Goal: Task Accomplishment & Management: Manage account settings

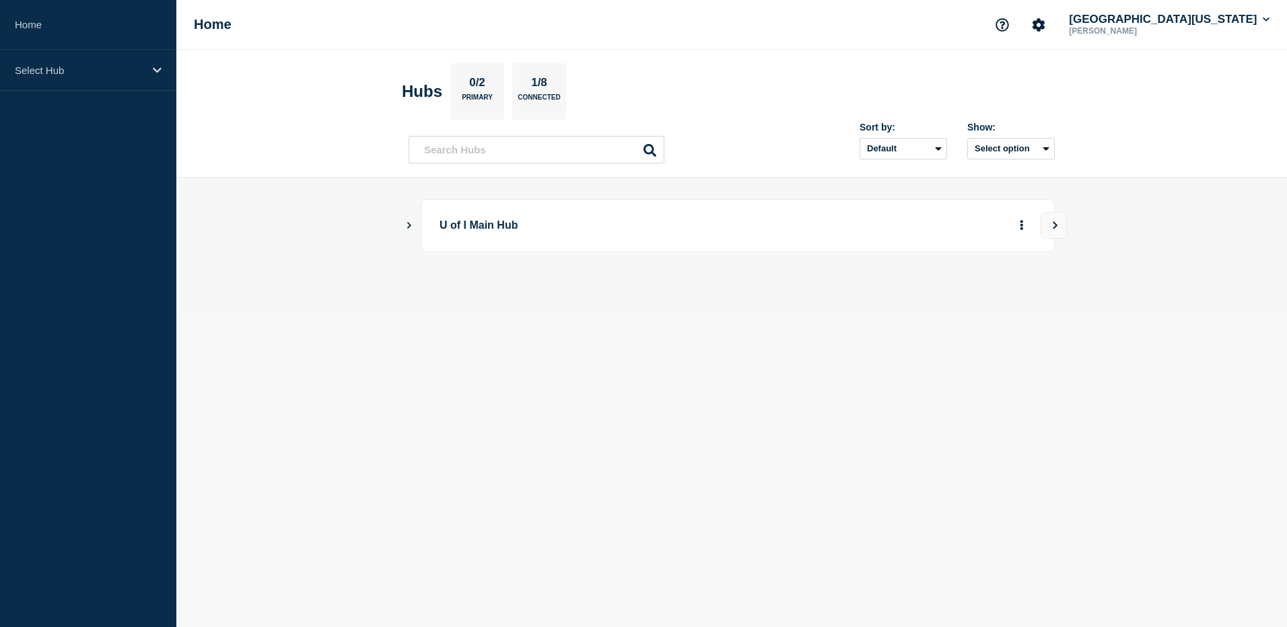
click at [407, 228] on icon "Show Connected Hubs" at bounding box center [409, 225] width 9 height 7
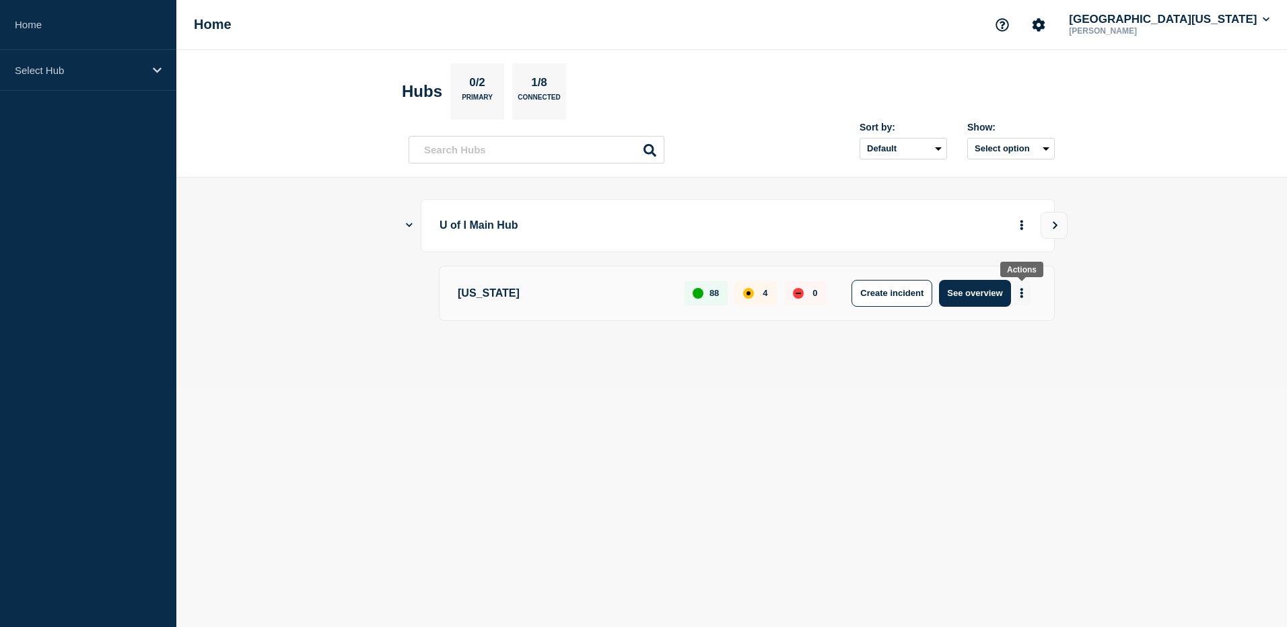
click at [1019, 293] on button "More actions" at bounding box center [1022, 293] width 18 height 25
click at [914, 366] on main "U of I Main Hub [US_STATE] 88 4 0 Create incident See overview" at bounding box center [731, 283] width 1111 height 210
click at [977, 289] on button "See overview" at bounding box center [974, 293] width 71 height 27
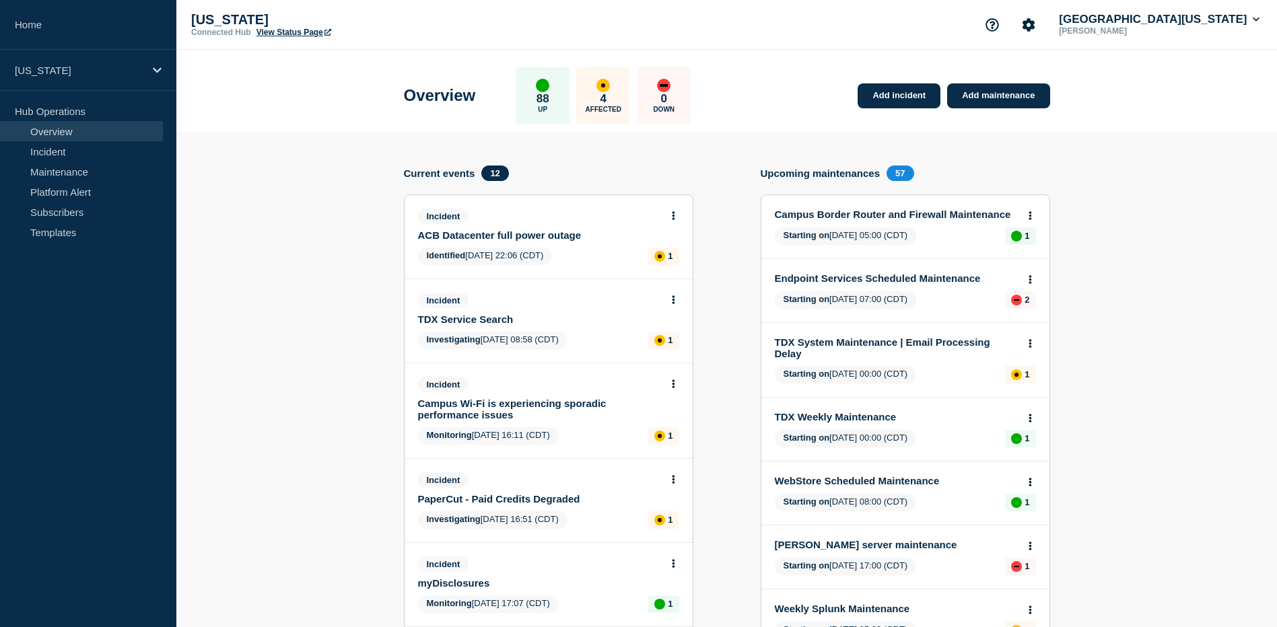
click at [864, 213] on link "Campus Border Router and Firewall Maintenance" at bounding box center [896, 214] width 243 height 11
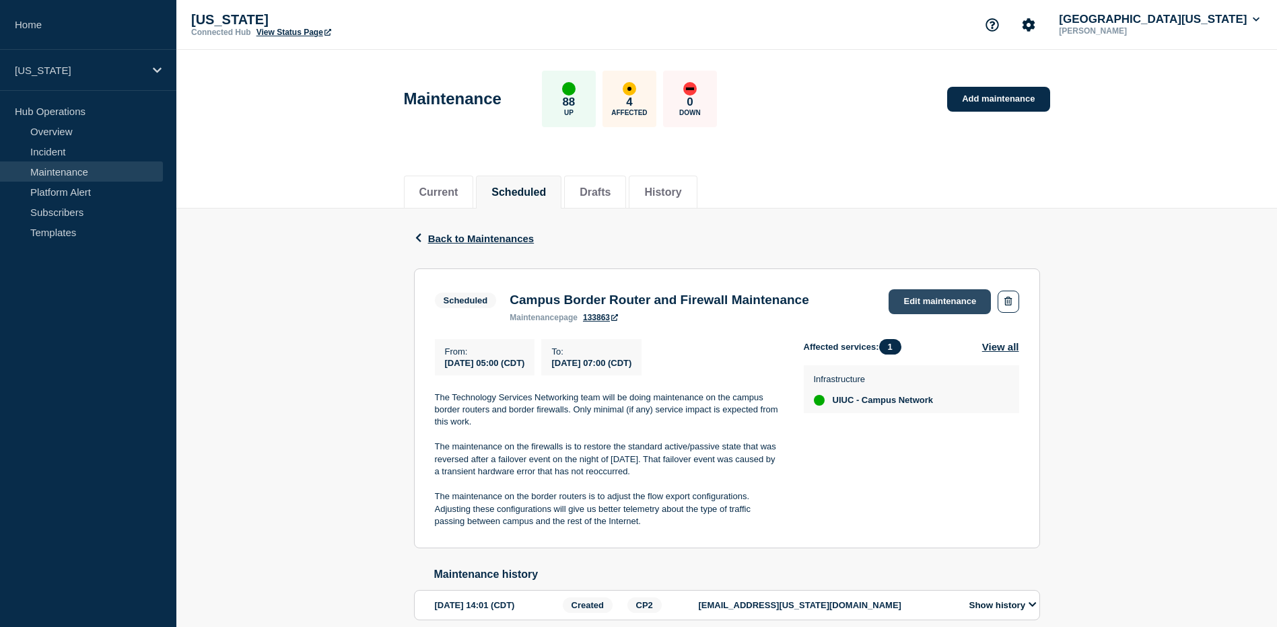
click at [964, 300] on link "Edit maintenance" at bounding box center [940, 302] width 102 height 25
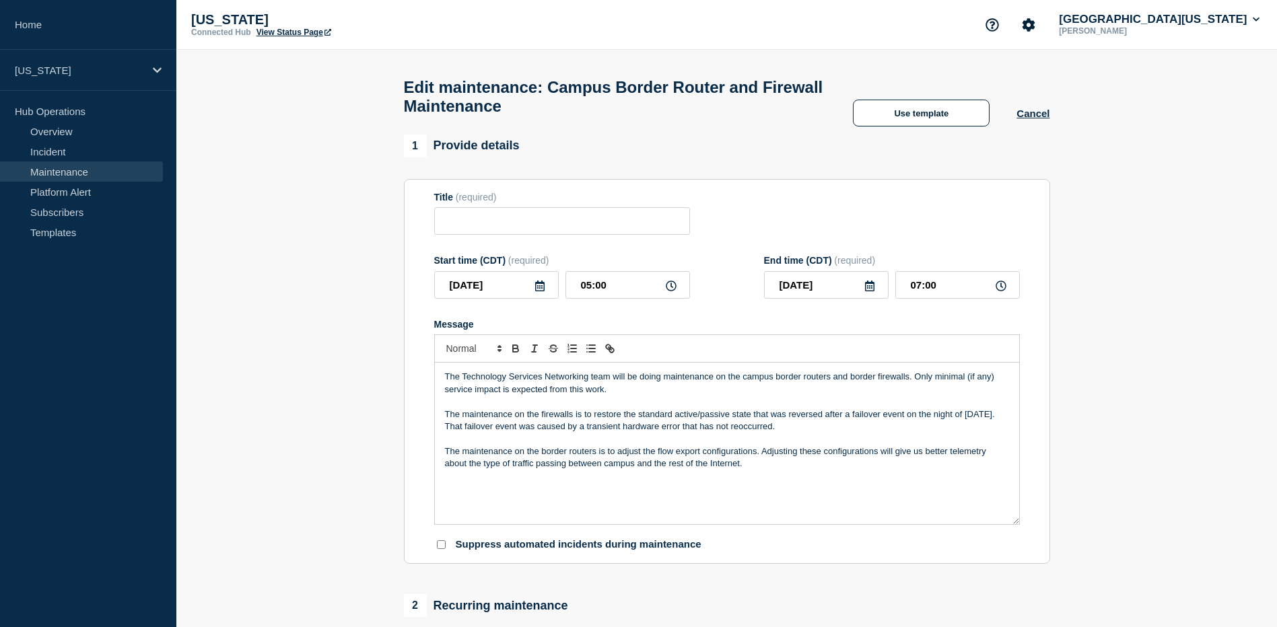
type input "Campus Border Router and Firewall Maintenance"
type input "05:00"
type input "07:00"
click at [1021, 119] on button "Cancel" at bounding box center [1033, 113] width 33 height 11
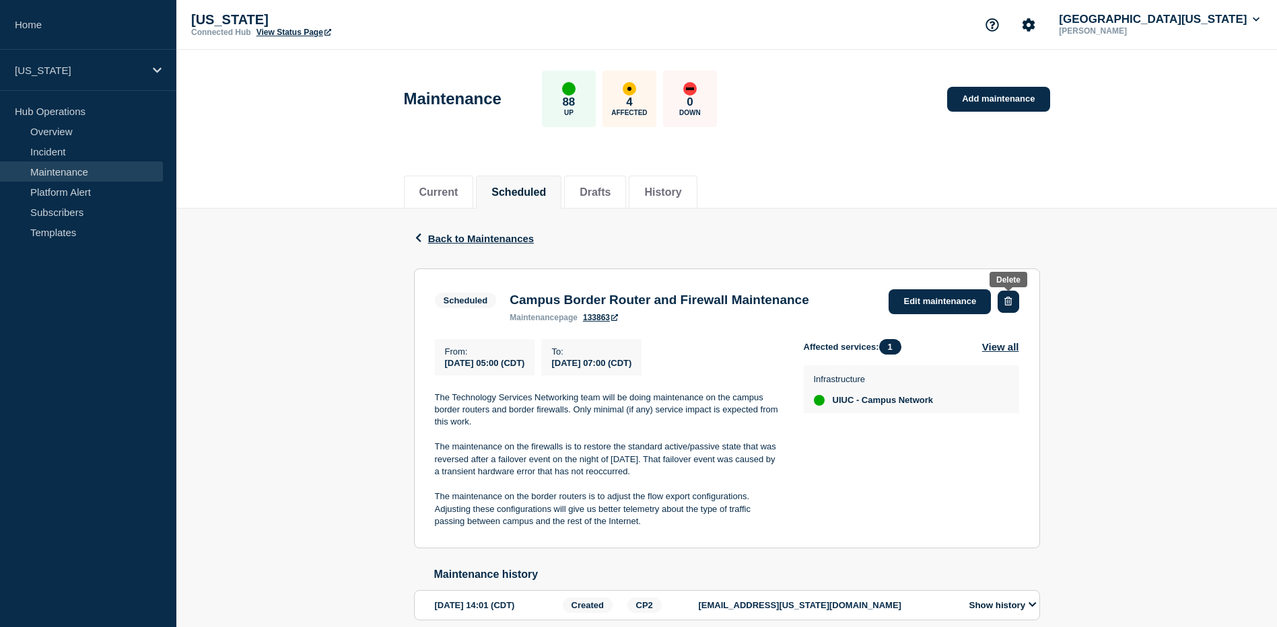
click at [1013, 303] on button "button" at bounding box center [1008, 302] width 21 height 22
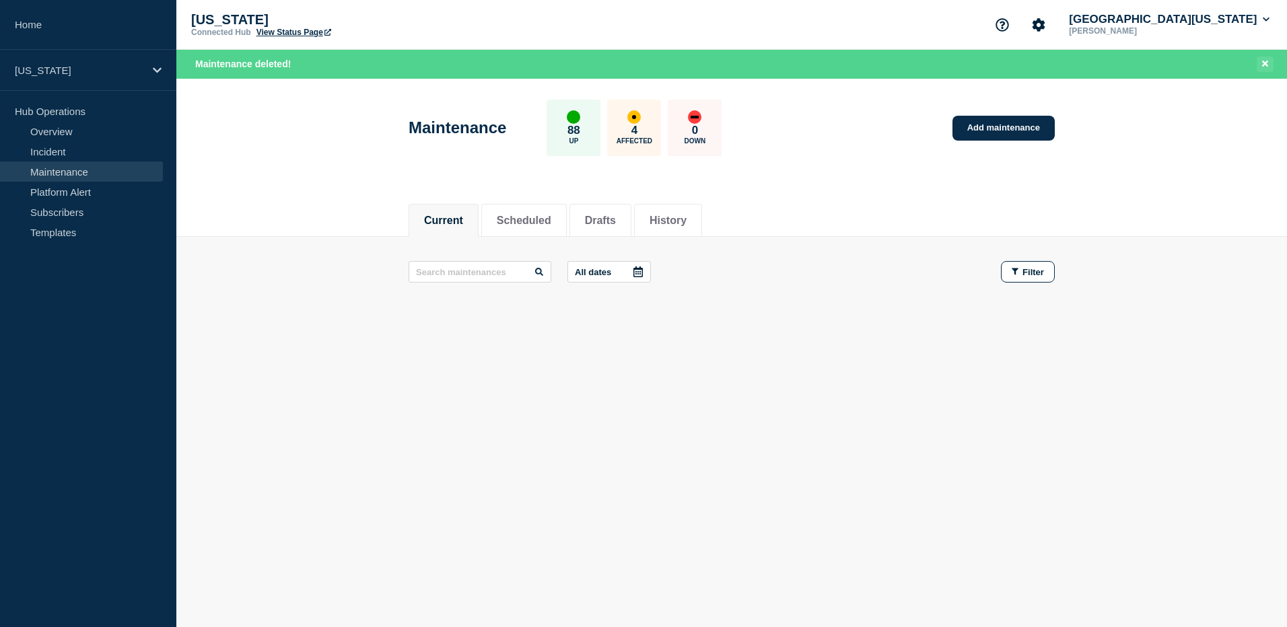
click at [1265, 63] on icon "Close banner" at bounding box center [1265, 64] width 6 height 6
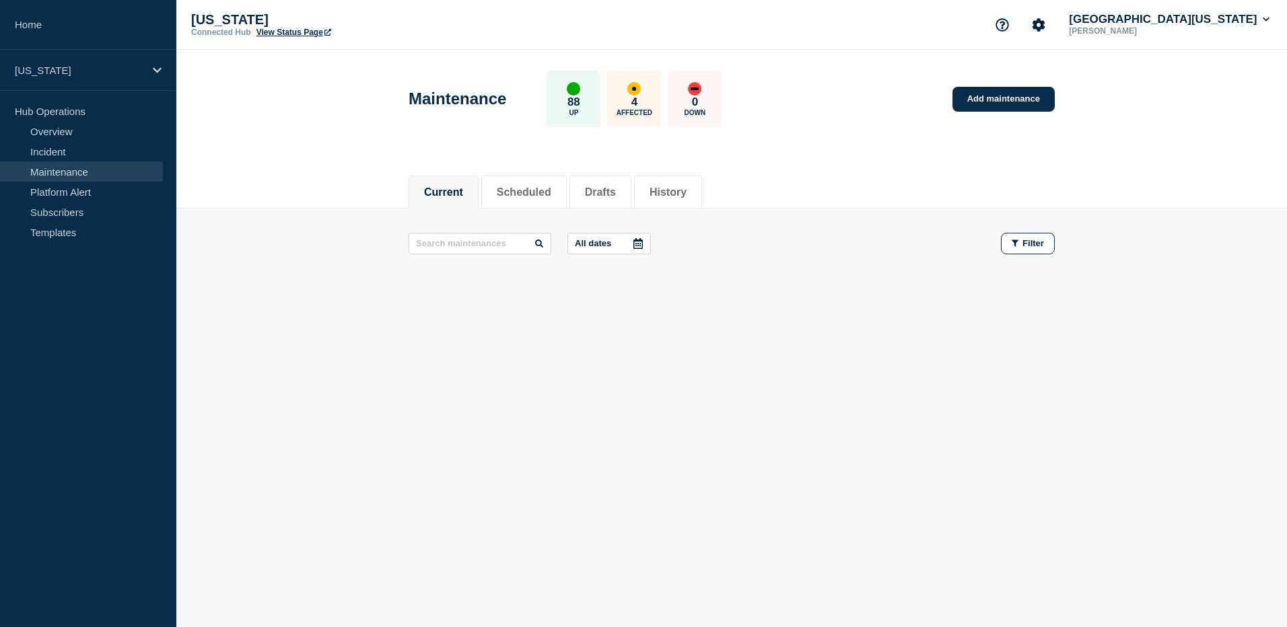
click at [788, 366] on div "Current Scheduled Drafts History Current Scheduled Drafts History All dates Fil…" at bounding box center [731, 276] width 1111 height 229
click at [543, 196] on button "Scheduled" at bounding box center [524, 192] width 55 height 12
